Goal: Information Seeking & Learning: Learn about a topic

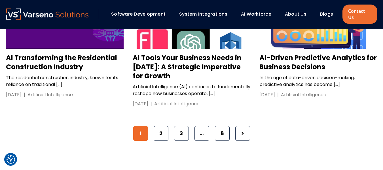
scroll to position [920, 0]
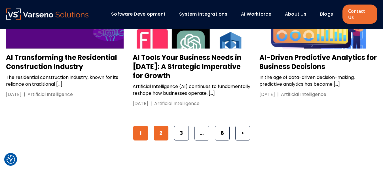
click at [155, 133] on link "2" at bounding box center [161, 132] width 15 height 15
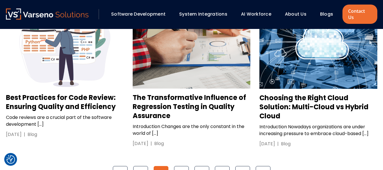
scroll to position [878, 0]
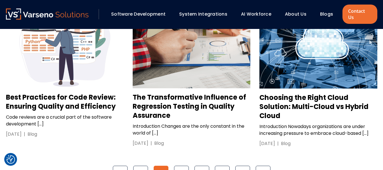
click at [304, 93] on h3 "Choosing the Right Cloud Solution: Multi-Cloud vs Hybrid Cloud" at bounding box center [318, 106] width 118 height 27
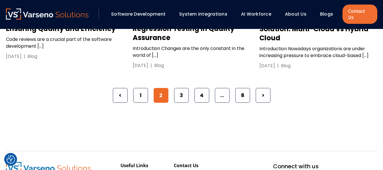
scroll to position [956, 0]
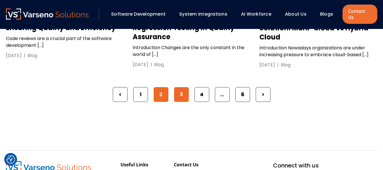
click at [181, 90] on link "3" at bounding box center [181, 94] width 15 height 15
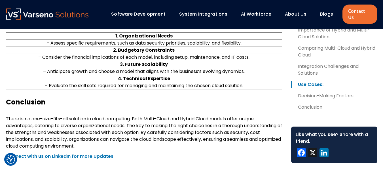
scroll to position [614, 0]
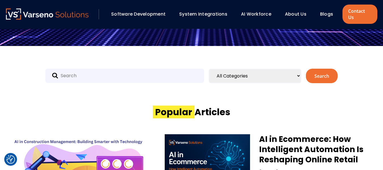
scroll to position [146, 0]
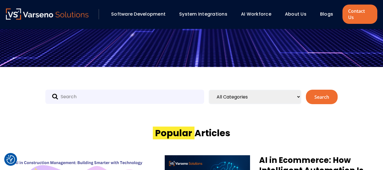
click at [99, 90] on input "text" at bounding box center [124, 97] width 159 height 14
type input "cuumber"
click at [306, 90] on button "Search" at bounding box center [322, 97] width 32 height 14
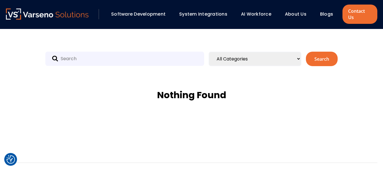
click at [83, 52] on input "text" at bounding box center [124, 59] width 159 height 14
type input "cucumber"
click at [306, 52] on button "Search" at bounding box center [322, 59] width 32 height 14
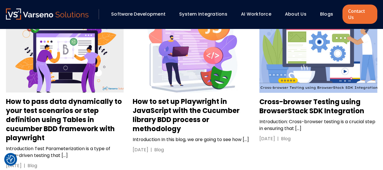
click at [156, 108] on h3 "How to set up Playwright in JavaScript with the Cucumber library BDD process or…" at bounding box center [192, 115] width 118 height 36
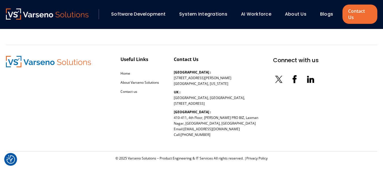
scroll to position [299, 0]
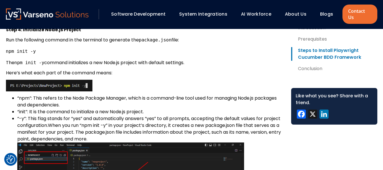
scroll to position [942, 0]
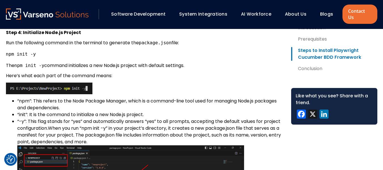
scroll to position [940, 0]
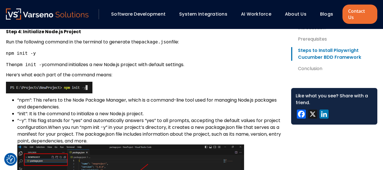
click at [58, 82] on img at bounding box center [49, 88] width 86 height 12
click at [46, 82] on img at bounding box center [49, 88] width 86 height 12
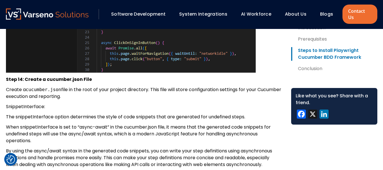
scroll to position [3163, 0]
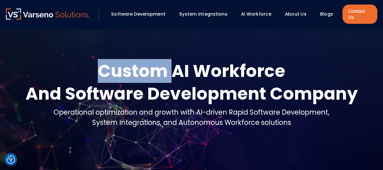
drag, startPoint x: 105, startPoint y: 67, endPoint x: 170, endPoint y: 67, distance: 65.1
click at [170, 67] on div "Custom AI Workforce" at bounding box center [191, 70] width 332 height 23
click at [166, 64] on div "Custom AI Workforce" at bounding box center [191, 70] width 332 height 23
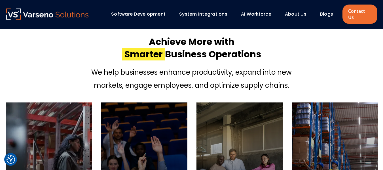
click at [5, 84] on div "Achieve More with Smarter Business Operations We help businesses enhance produc…" at bounding box center [191, 135] width 382 height 212
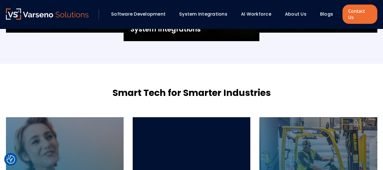
scroll to position [661, 0]
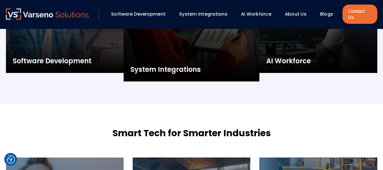
click at [203, 64] on h3 "System Integrations" at bounding box center [191, 69] width 122 height 10
